Goal: Consume media (video, audio): Consume media (video, audio)

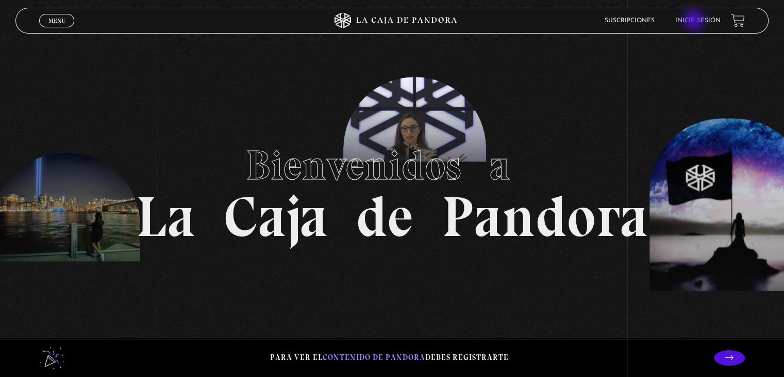
click at [695, 21] on link "Inicie sesión" at bounding box center [698, 21] width 45 height 6
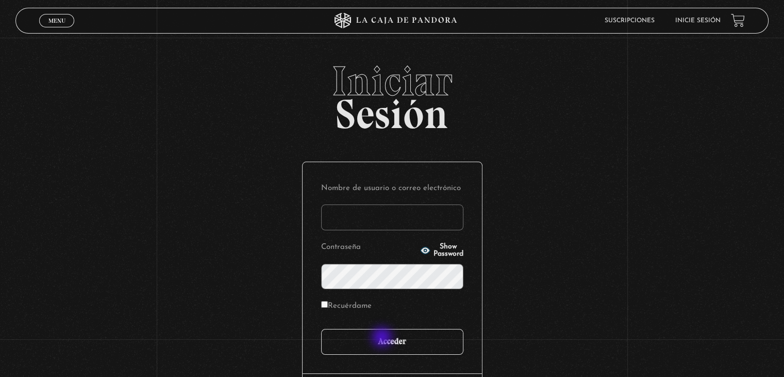
type input "[PERSON_NAME][EMAIL_ADDRESS][DOMAIN_NAME]"
click at [384, 339] on input "Acceder" at bounding box center [392, 342] width 142 height 26
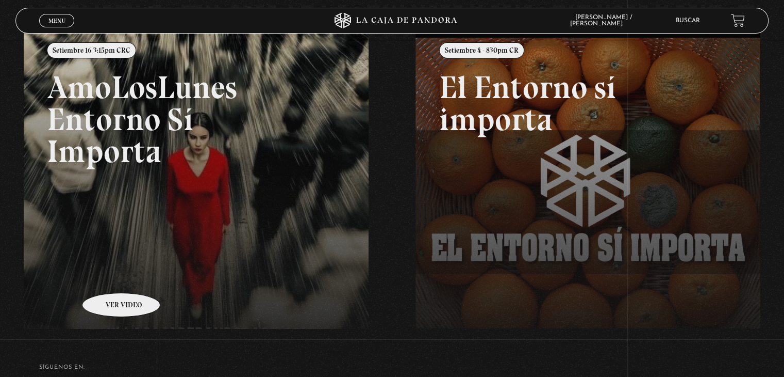
scroll to position [155, 0]
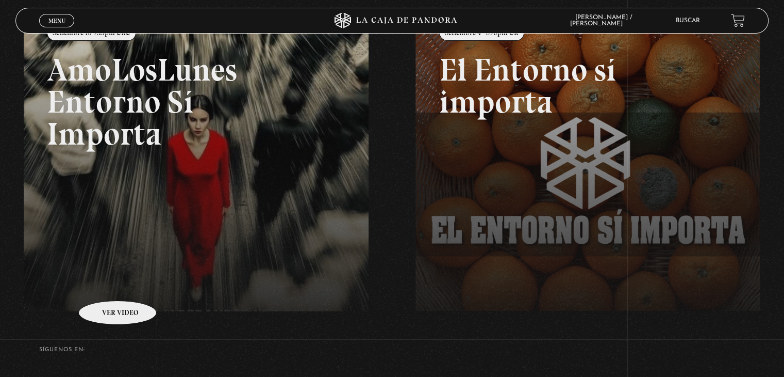
click at [96, 231] on link at bounding box center [416, 197] width 784 height 377
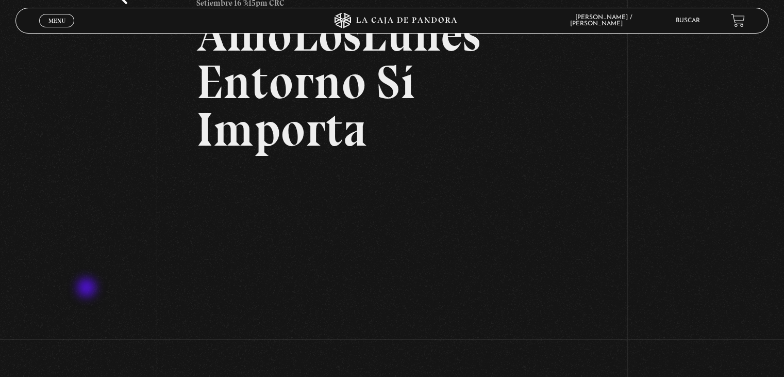
scroll to position [103, 0]
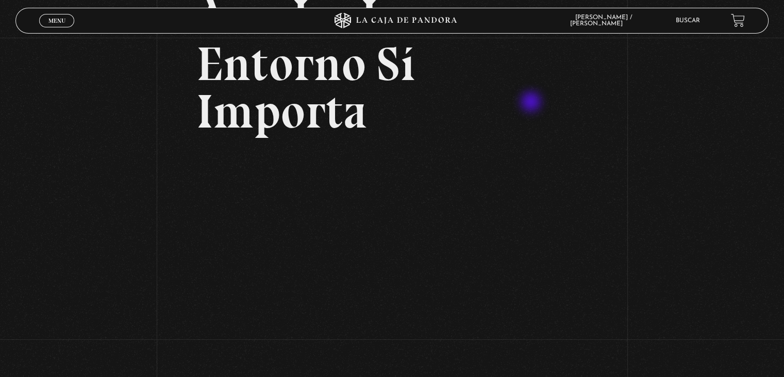
click at [541, 101] on h2 "AmoLosLunes Entorno Sí Importa" at bounding box center [392, 64] width 391 height 142
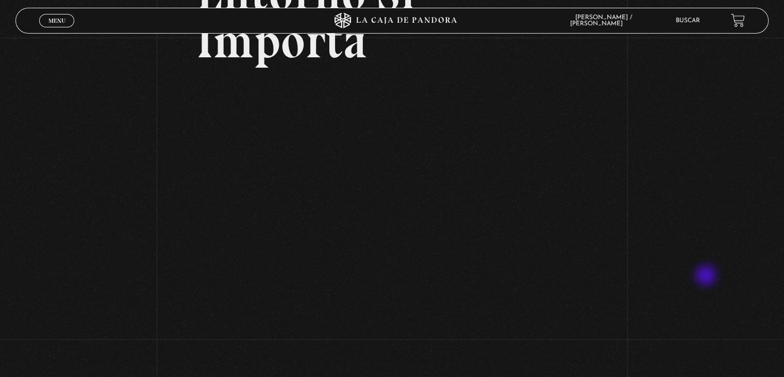
scroll to position [155, 0]
